Goal: Task Accomplishment & Management: Use online tool/utility

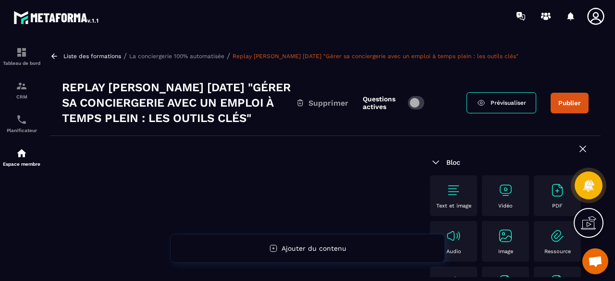
click at [504, 185] on img at bounding box center [505, 189] width 15 height 15
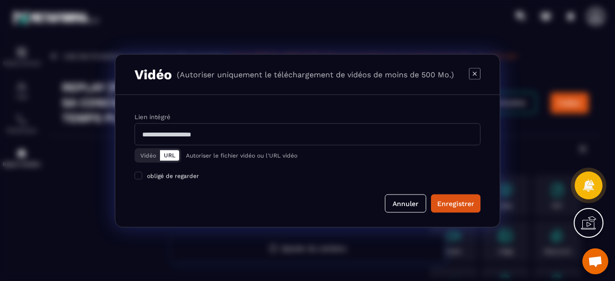
click at [145, 154] on button "Vidéo" at bounding box center [148, 155] width 24 height 11
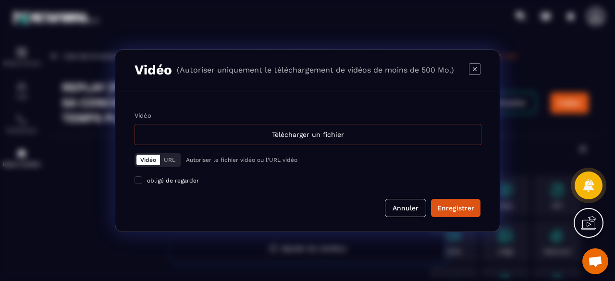
click at [311, 135] on div "Télécharger un fichier" at bounding box center [307, 134] width 347 height 21
click at [0, 0] on input "Vidéo Télécharger un fichier" at bounding box center [0, 0] width 0 height 0
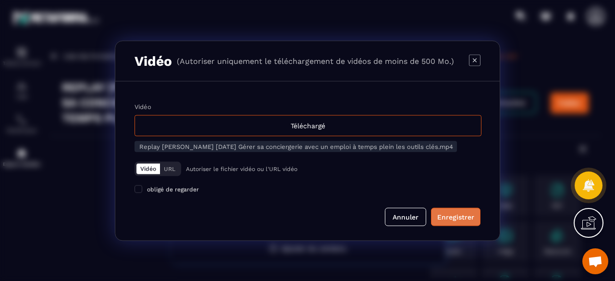
click at [456, 212] on div "Enregistrer" at bounding box center [455, 217] width 37 height 10
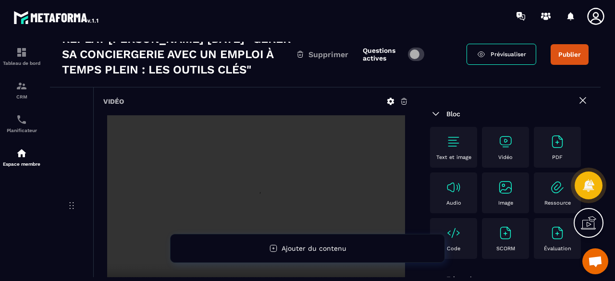
scroll to position [48, 0]
click at [565, 57] on button "Publier" at bounding box center [569, 55] width 38 height 21
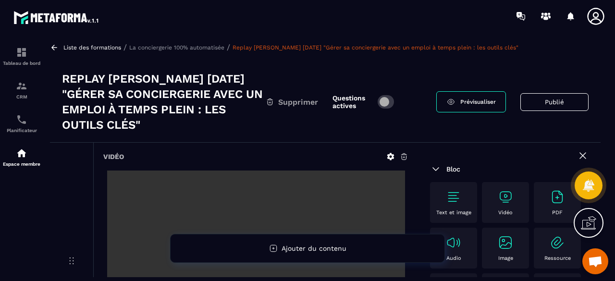
scroll to position [0, 0]
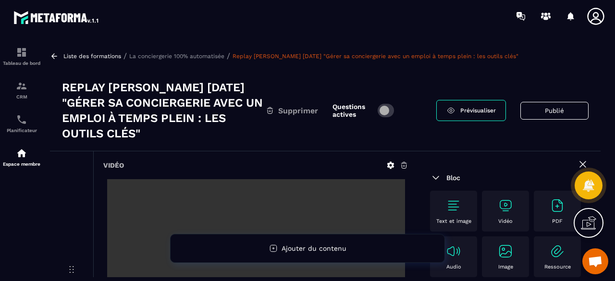
click at [175, 53] on p "La conciergerie 100% automatisée" at bounding box center [176, 56] width 95 height 7
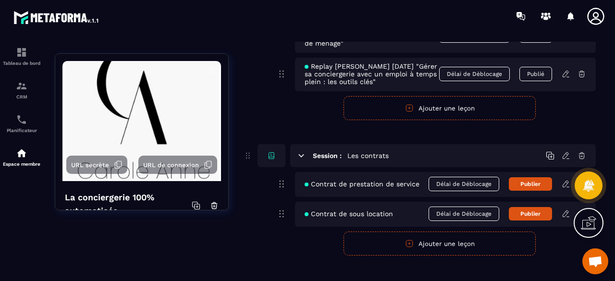
scroll to position [5143, 0]
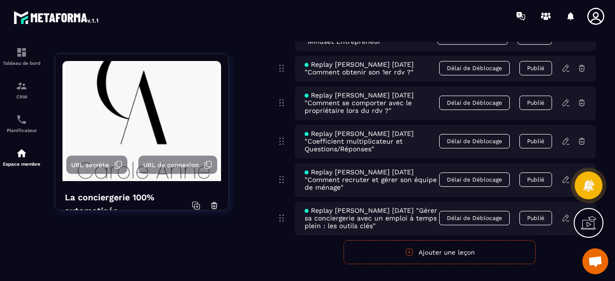
click at [422, 242] on button "Ajouter une leçon" at bounding box center [439, 252] width 192 height 24
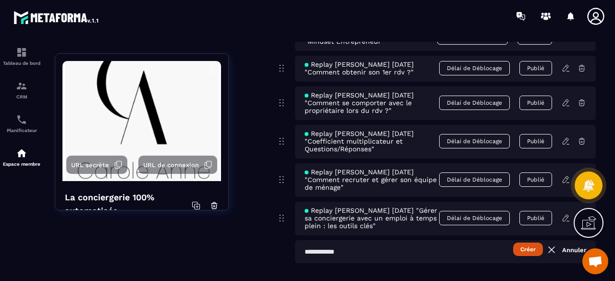
click at [374, 247] on input "text" at bounding box center [445, 251] width 301 height 23
paste input "**********"
type input "**********"
click at [526, 243] on button "Créer" at bounding box center [528, 249] width 30 height 13
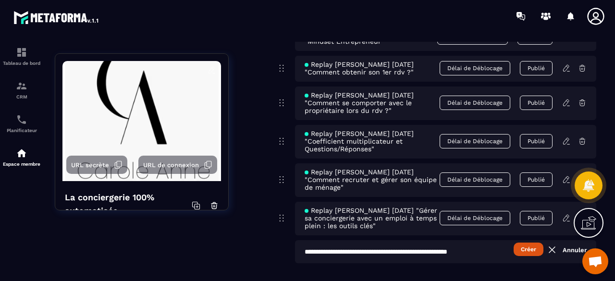
scroll to position [0, 0]
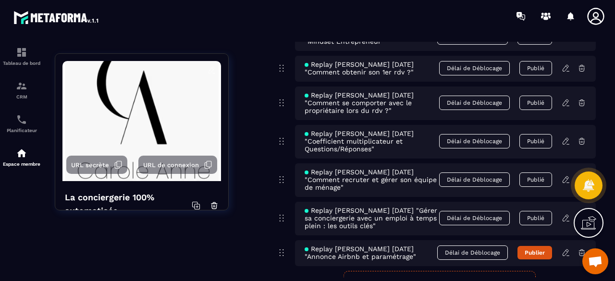
click at [565, 251] on icon at bounding box center [566, 251] width 2 height 1
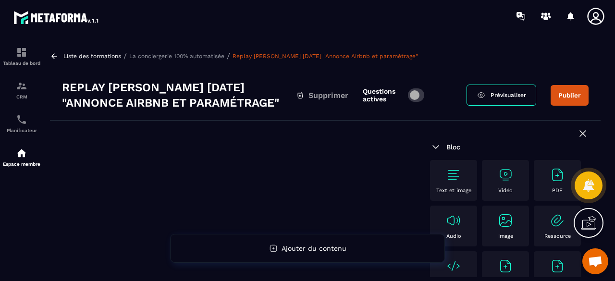
click at [510, 182] on img at bounding box center [505, 174] width 15 height 15
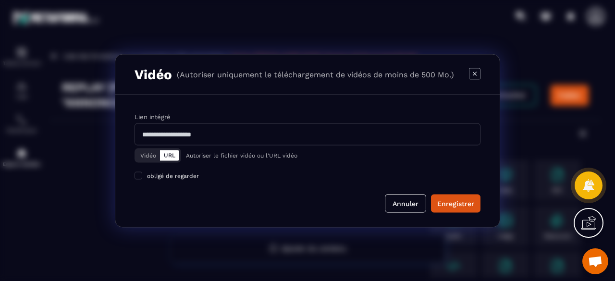
click at [153, 156] on button "Vidéo" at bounding box center [148, 155] width 24 height 11
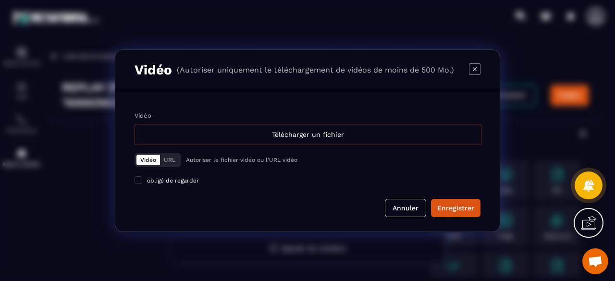
click at [272, 130] on div "Télécharger un fichier" at bounding box center [307, 134] width 347 height 21
click at [0, 0] on input "Vidéo Télécharger un fichier" at bounding box center [0, 0] width 0 height 0
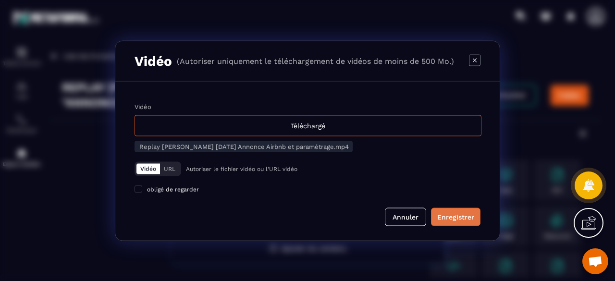
click at [473, 212] on div "Enregistrer" at bounding box center [455, 217] width 37 height 10
click at [459, 218] on div "Enregistrer" at bounding box center [455, 217] width 37 height 10
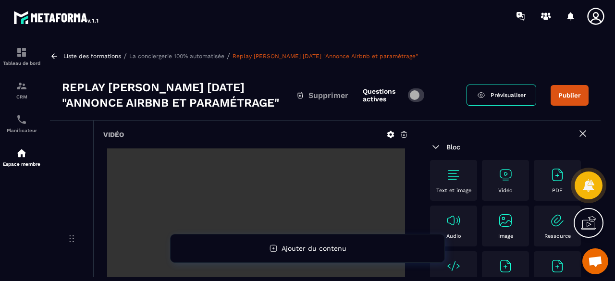
click at [571, 92] on button "Publier" at bounding box center [569, 95] width 38 height 21
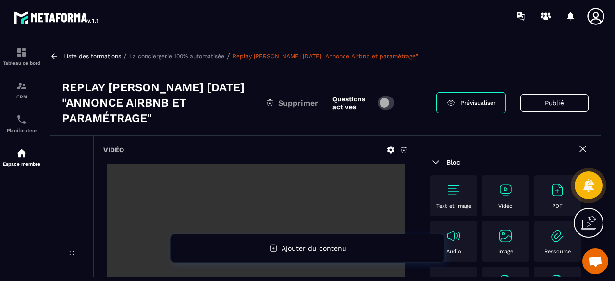
click at [192, 53] on p "La conciergerie 100% automatisée" at bounding box center [176, 56] width 95 height 7
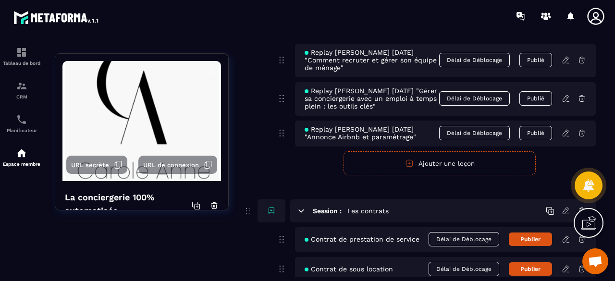
scroll to position [5174, 0]
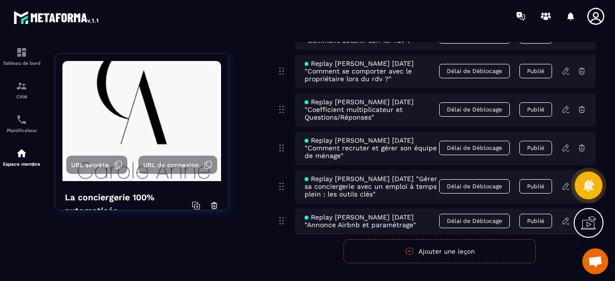
click at [409, 250] on icon "button" at bounding box center [409, 251] width 2 height 2
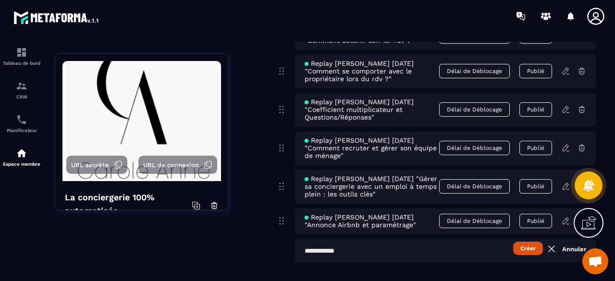
click at [349, 243] on input "text" at bounding box center [445, 250] width 301 height 23
paste input "**********"
type input "**********"
click at [526, 242] on button "Créer" at bounding box center [528, 248] width 30 height 13
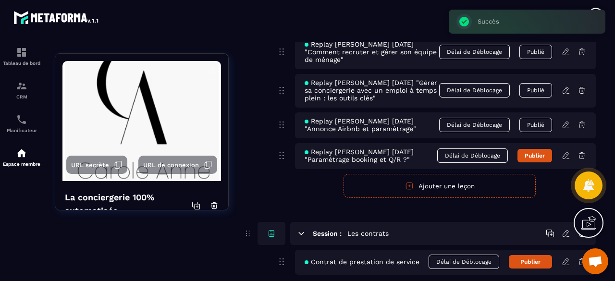
scroll to position [5222, 0]
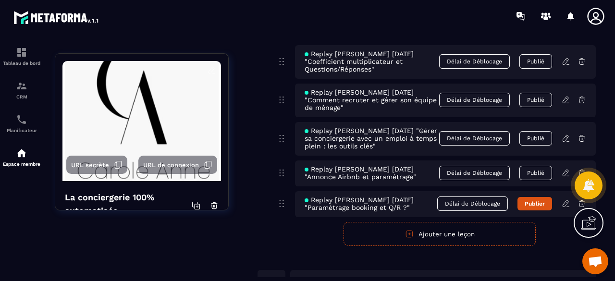
click at [565, 199] on icon at bounding box center [565, 203] width 9 height 9
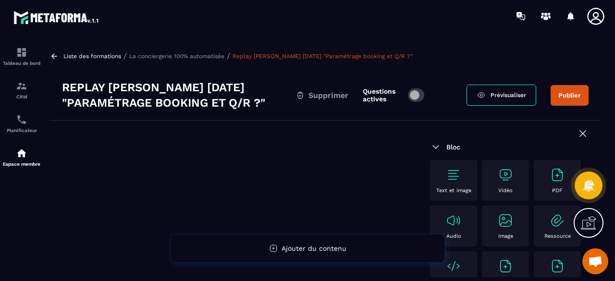
click at [503, 182] on img at bounding box center [505, 174] width 15 height 15
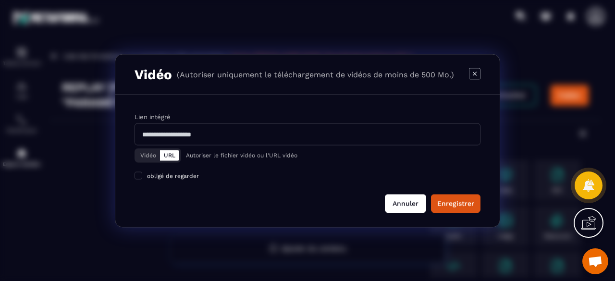
click at [403, 202] on button "Annuler" at bounding box center [405, 203] width 41 height 18
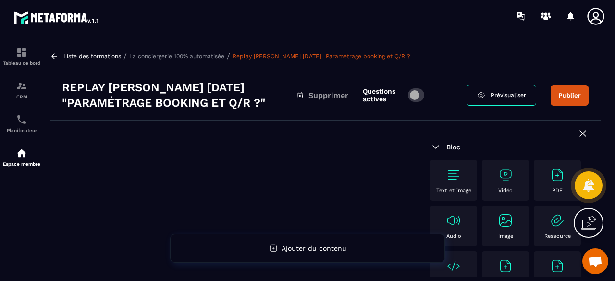
click at [506, 179] on img at bounding box center [505, 174] width 15 height 15
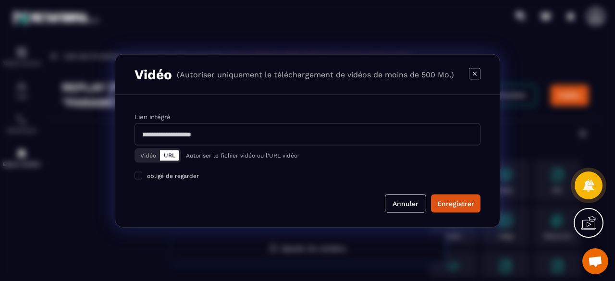
click at [138, 154] on button "Vidéo" at bounding box center [148, 155] width 24 height 11
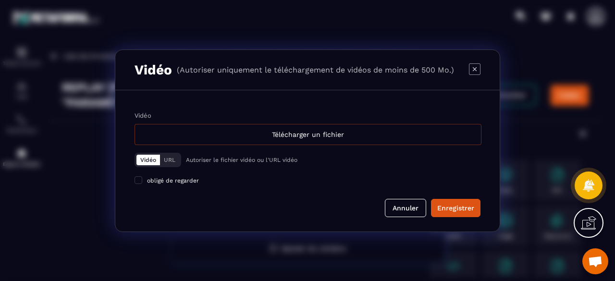
click at [304, 134] on div "Télécharger un fichier" at bounding box center [307, 134] width 347 height 21
click at [0, 0] on input "Vidéo Télécharger un fichier" at bounding box center [0, 0] width 0 height 0
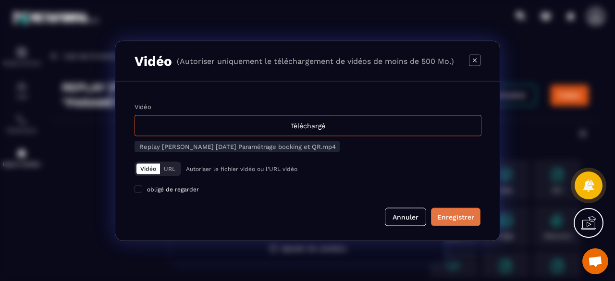
click at [470, 219] on div "Enregistrer" at bounding box center [455, 217] width 37 height 10
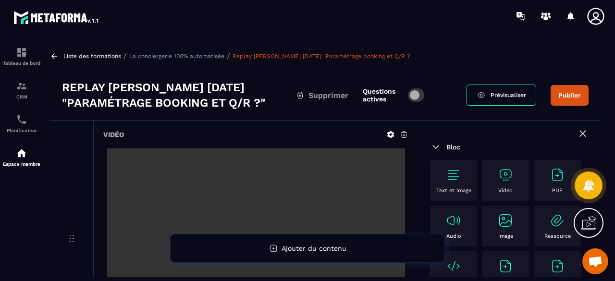
click at [566, 98] on button "Publier" at bounding box center [569, 95] width 38 height 21
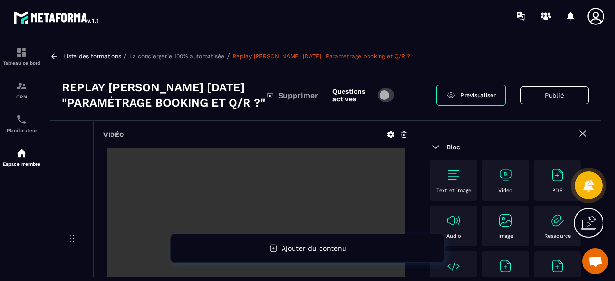
click at [200, 58] on p "La conciergerie 100% automatisée" at bounding box center [176, 56] width 95 height 7
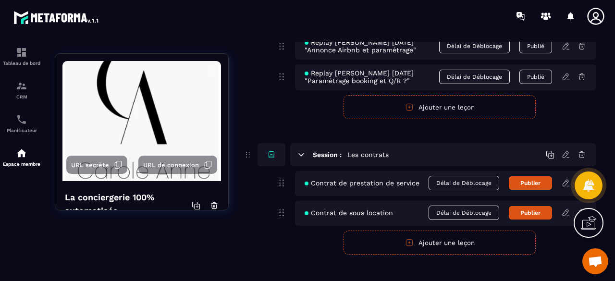
scroll to position [5253, 0]
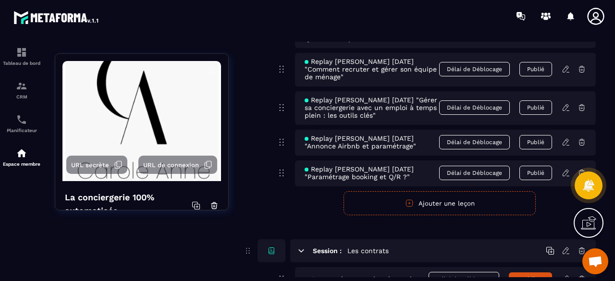
click at [426, 191] on button "Ajouter une leçon" at bounding box center [439, 203] width 192 height 24
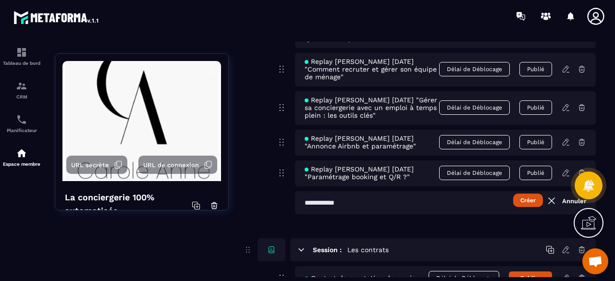
click at [394, 192] on input "text" at bounding box center [445, 202] width 301 height 23
paste input "**********"
type input "**********"
click at [522, 194] on button "Créer" at bounding box center [528, 200] width 30 height 13
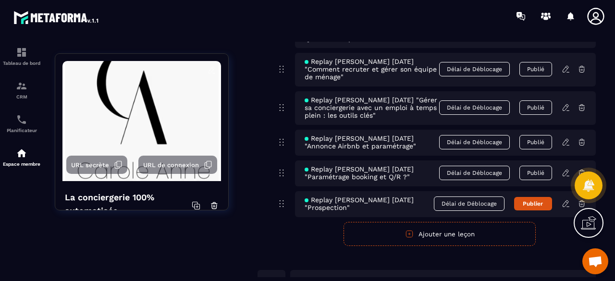
click at [567, 199] on icon at bounding box center [565, 203] width 9 height 9
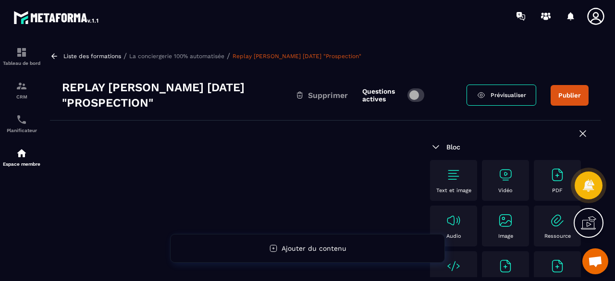
click at [515, 181] on div "Vidéo" at bounding box center [505, 180] width 37 height 26
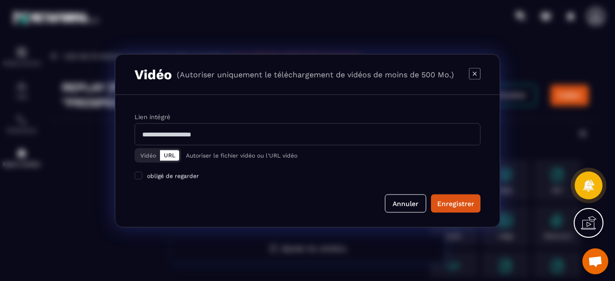
click at [142, 159] on button "Vidéo" at bounding box center [148, 155] width 24 height 11
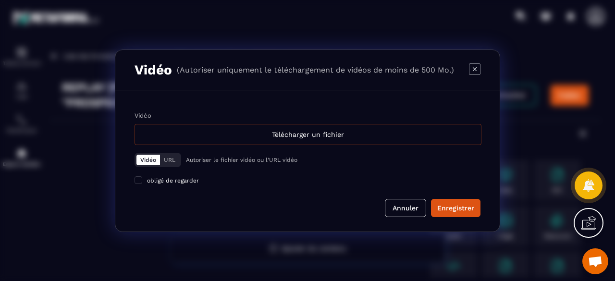
click at [274, 138] on div "Télécharger un fichier" at bounding box center [307, 134] width 347 height 21
click at [0, 0] on input "Vidéo Télécharger un fichier" at bounding box center [0, 0] width 0 height 0
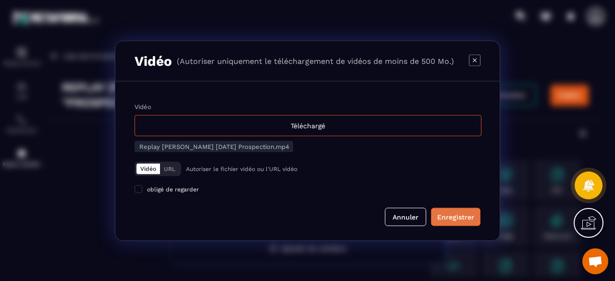
click at [475, 222] on button "Enregistrer" at bounding box center [455, 216] width 49 height 18
click at [347, 214] on div "Annuler" at bounding box center [307, 216] width 346 height 18
click at [355, 228] on div "Vidéo Téléchargé Replay [PERSON_NAME] [DATE] Prospection.mp4 Vidéo URL Autorise…" at bounding box center [307, 160] width 384 height 159
